Goal: Task Accomplishment & Management: Manage account settings

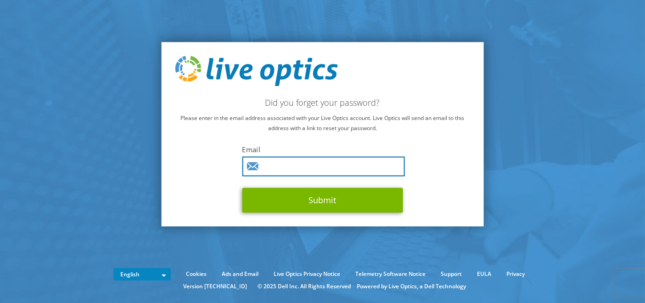
click at [290, 165] on input "text" at bounding box center [323, 166] width 163 height 20
type input "[EMAIL_ADDRESS][DOMAIN_NAME]"
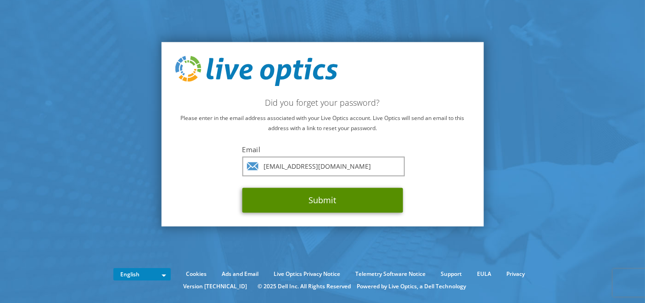
click at [320, 201] on button "Submit" at bounding box center [322, 199] width 161 height 25
